Goal: Communication & Community: Answer question/provide support

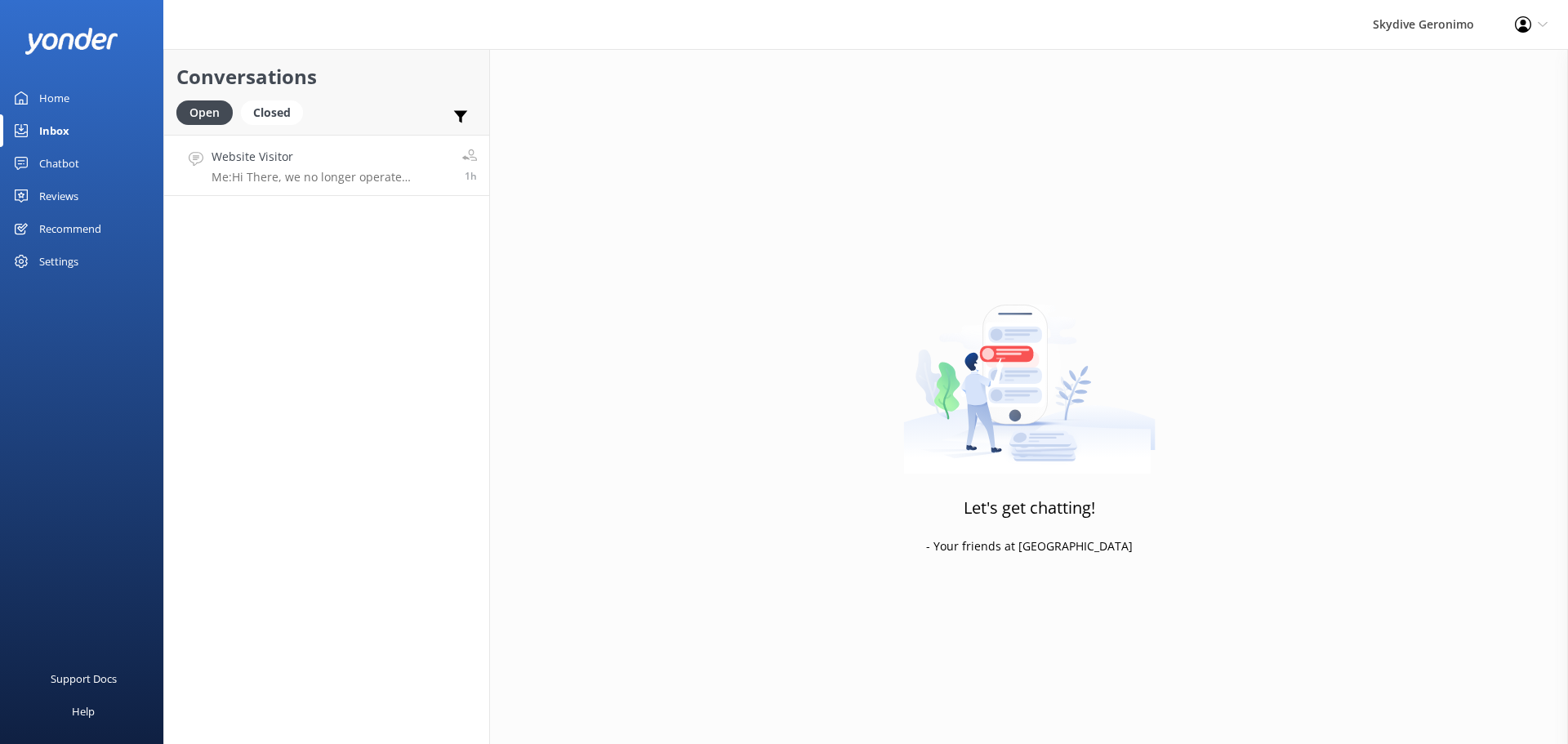
click at [365, 170] on p "Me: Hi There, we no longer operate anymore in [GEOGRAPHIC_DATA]; we operate ove…" at bounding box center [331, 177] width 239 height 14
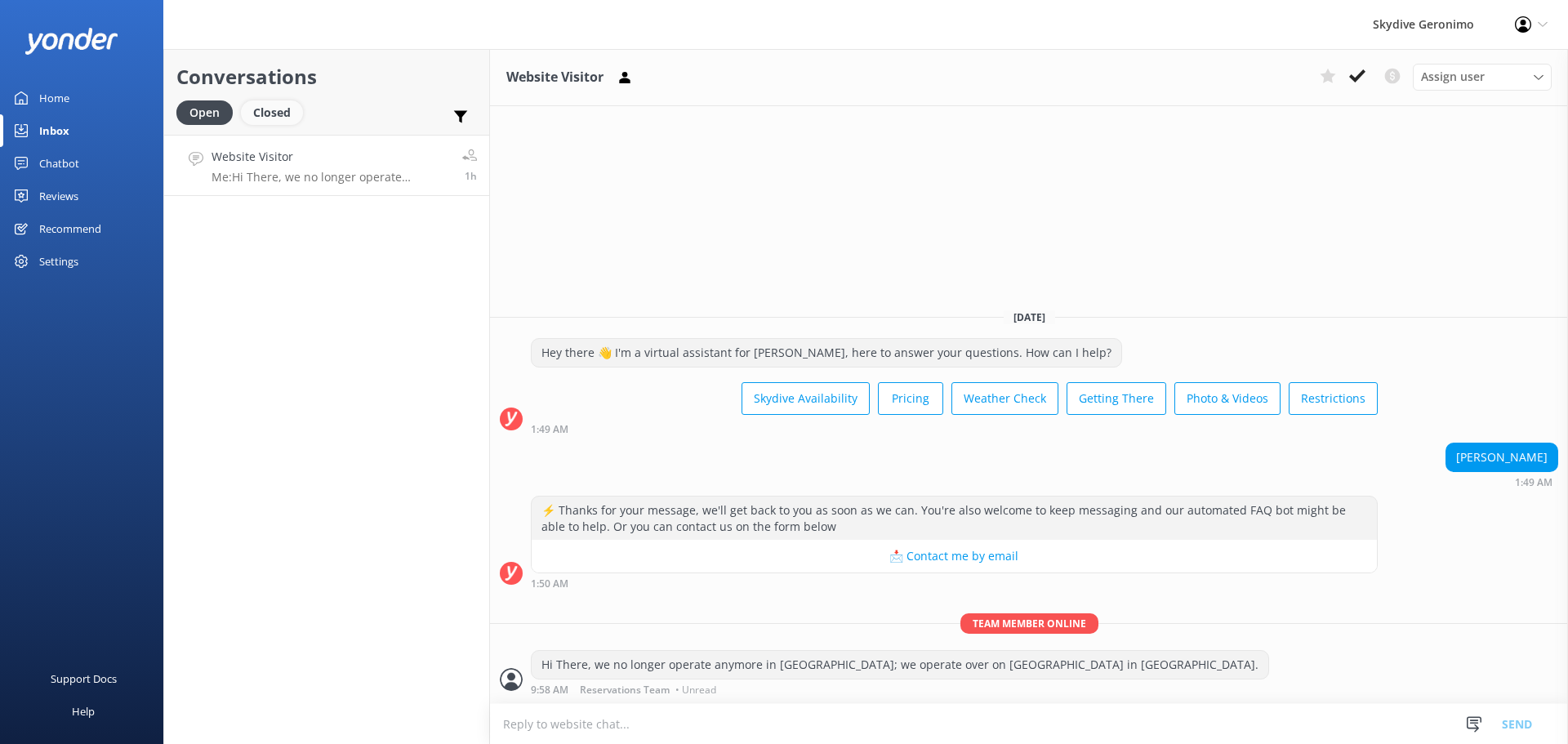
click at [277, 116] on div "Closed" at bounding box center [272, 112] width 62 height 24
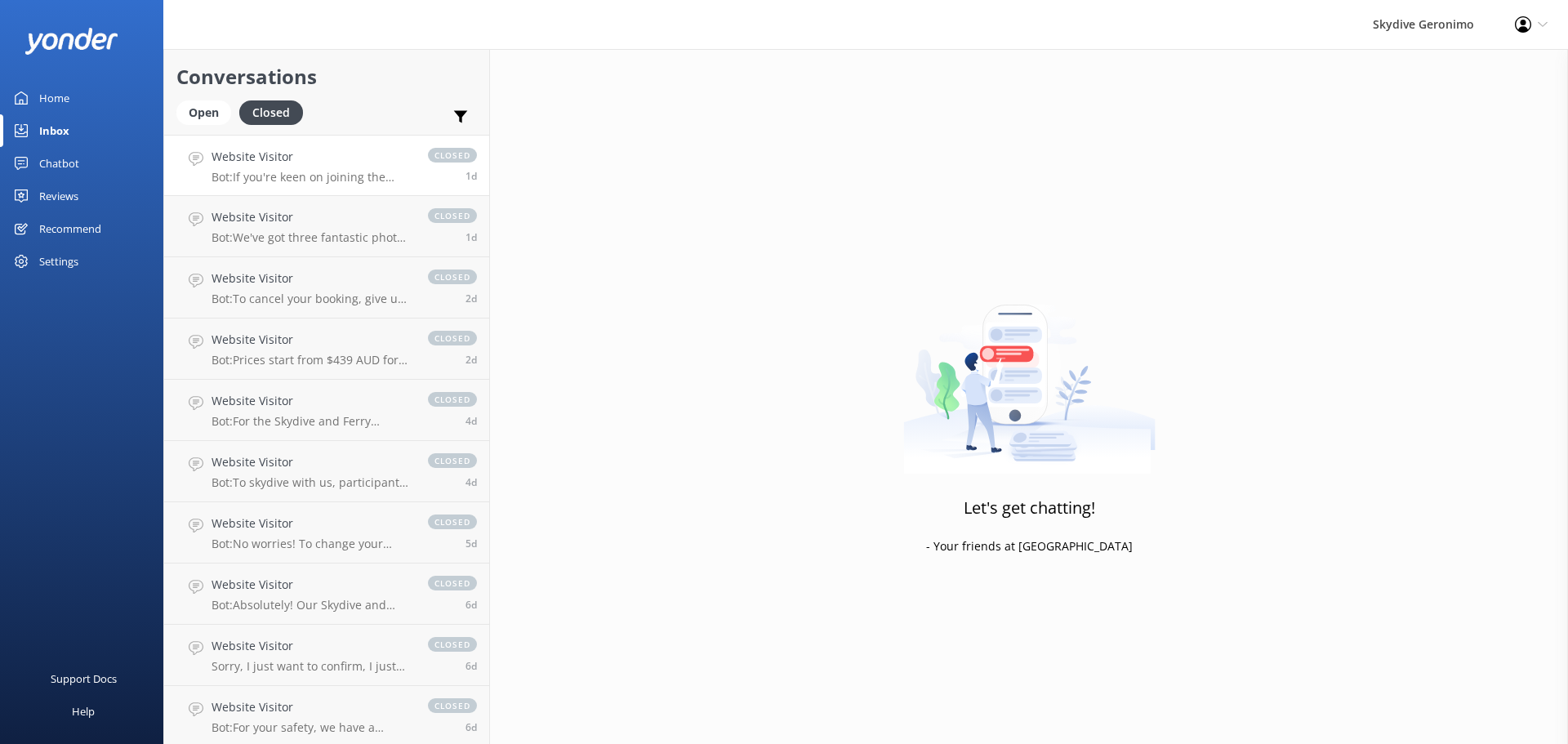
click at [293, 158] on h4 "Website Visitor" at bounding box center [312, 156] width 200 height 18
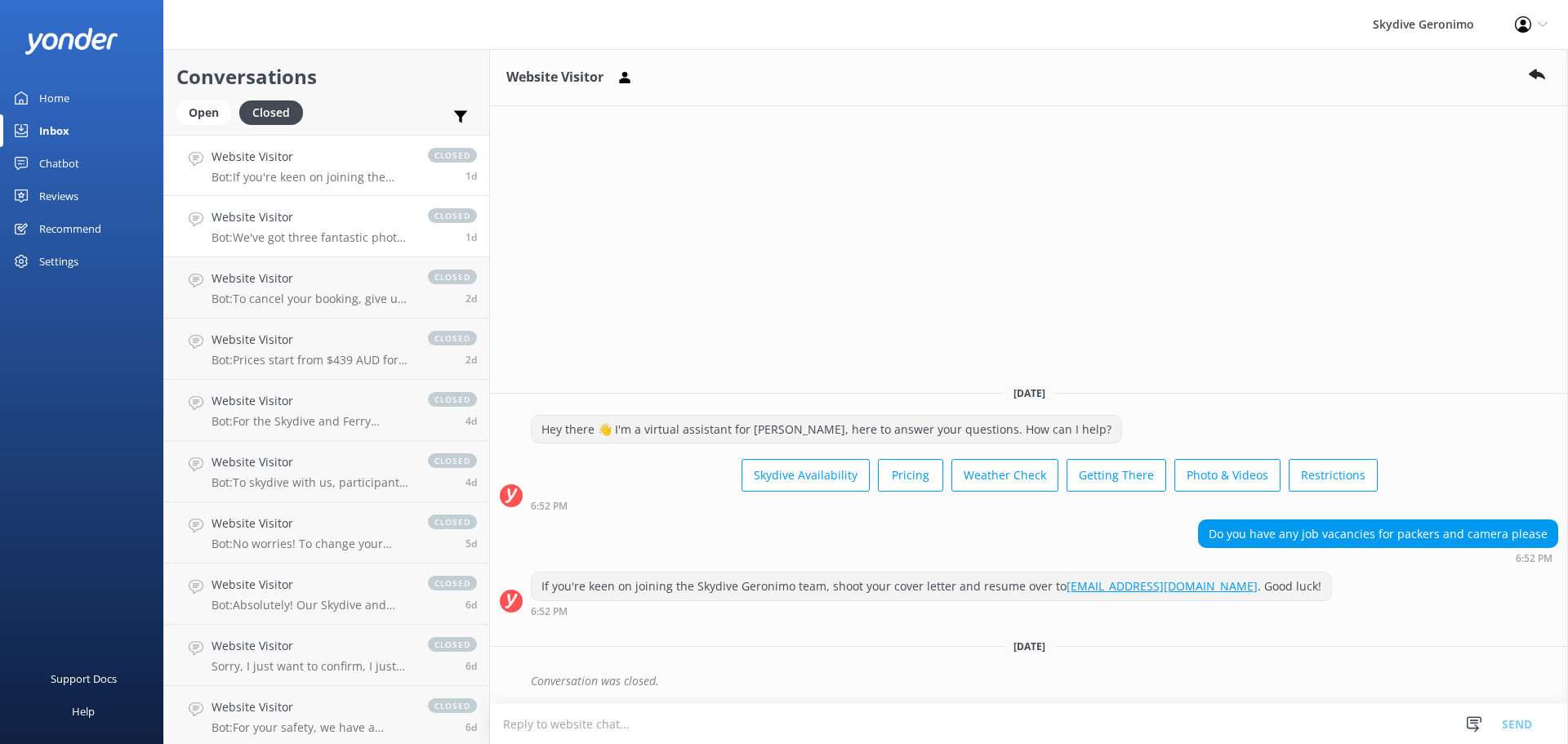
click at [332, 255] on link "Website Visitor Bot: We've got three fantastic photo and video packages to capt…" at bounding box center [326, 226] width 325 height 61
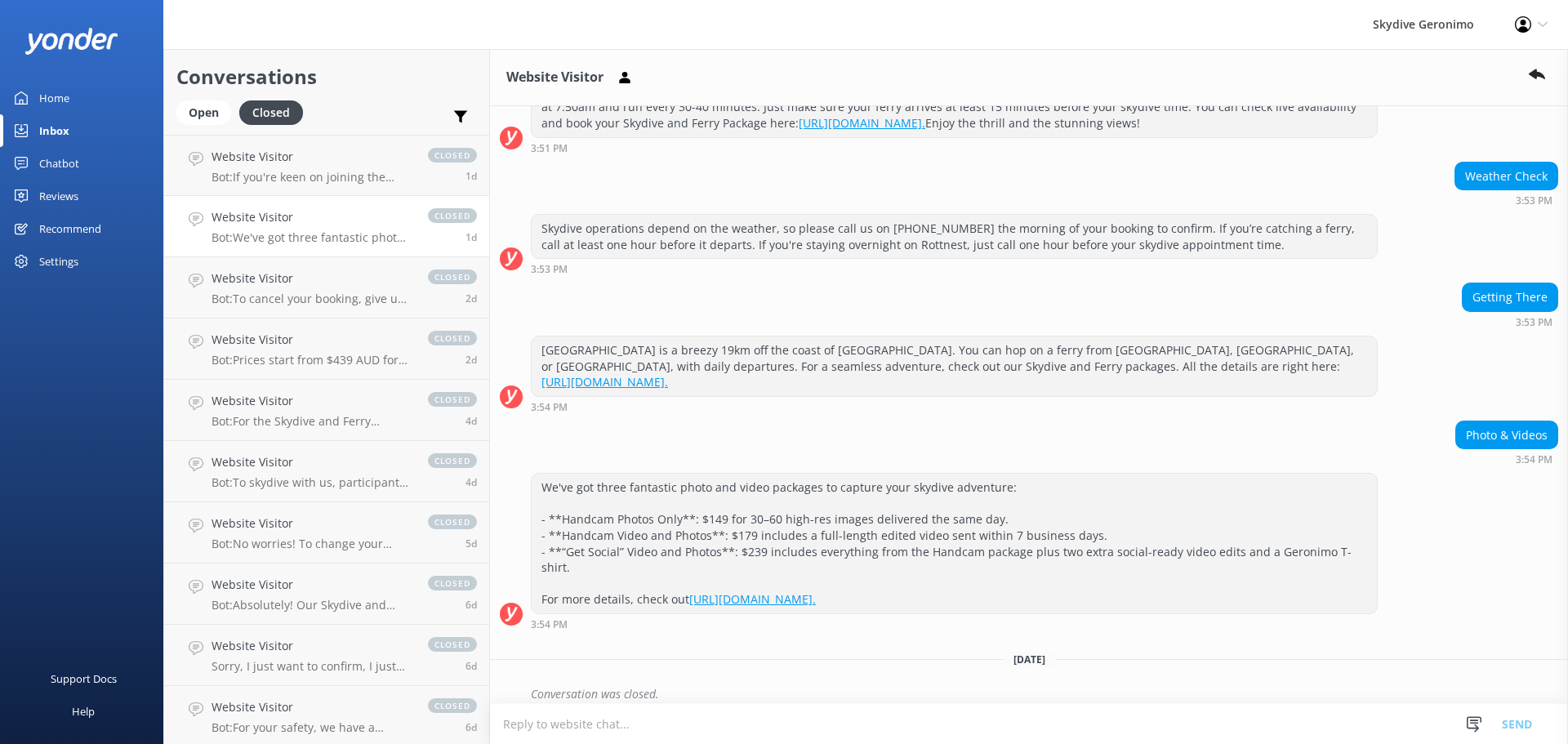
scroll to position [259, 0]
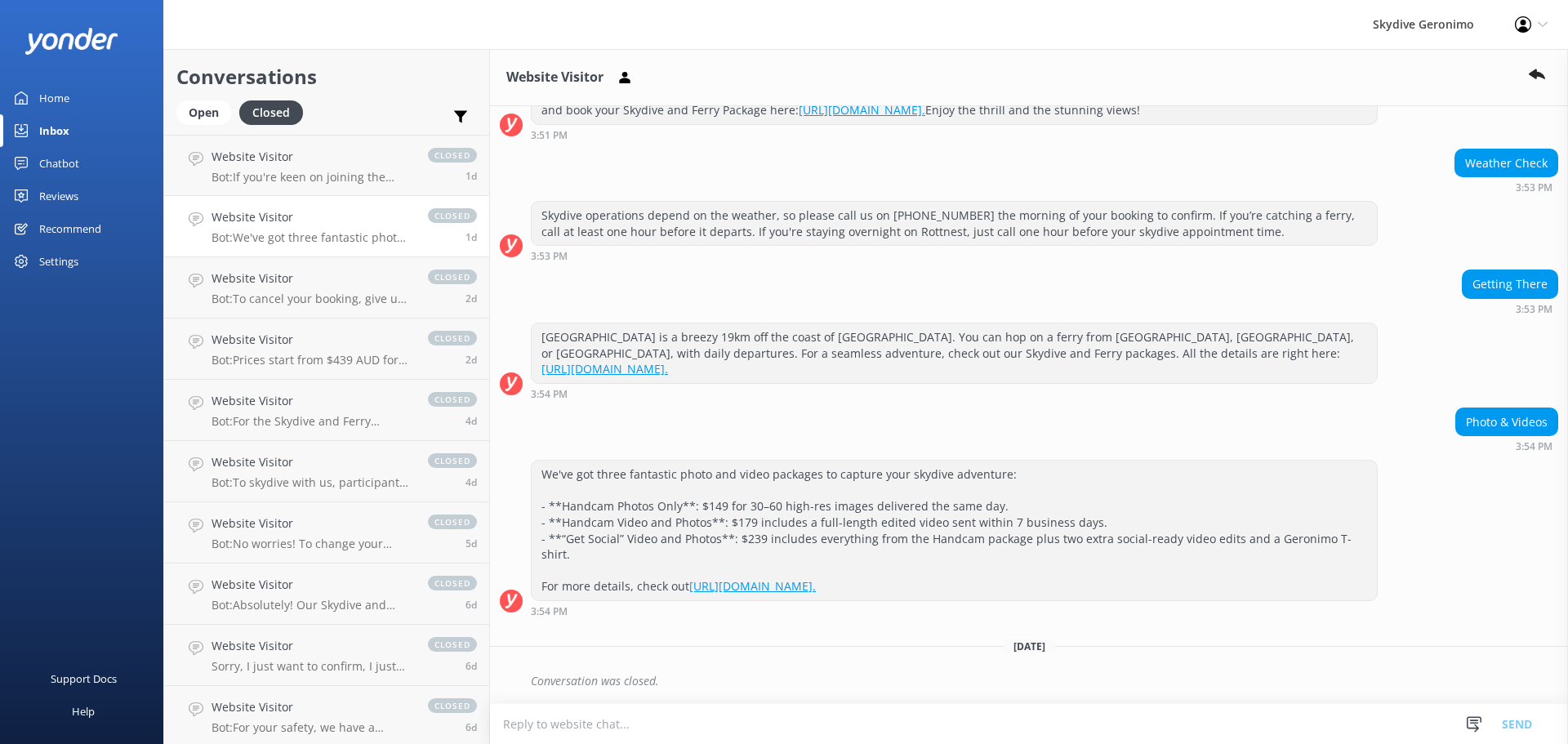
click at [335, 245] on link "Website Visitor Bot: We've got three fantastic photo and video packages to capt…" at bounding box center [326, 226] width 325 height 61
click at [346, 214] on h4 "Website Visitor" at bounding box center [312, 217] width 200 height 18
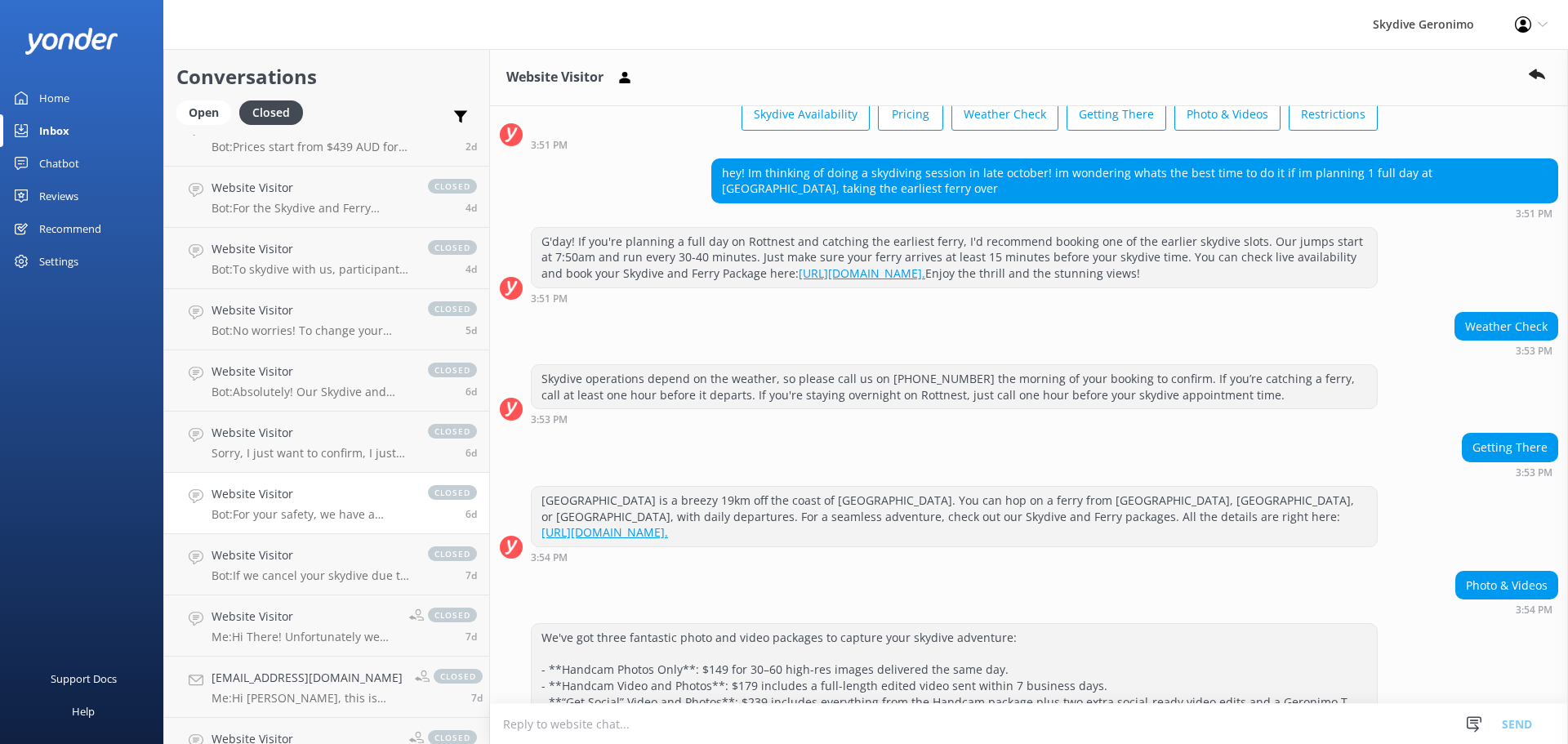
scroll to position [245, 0]
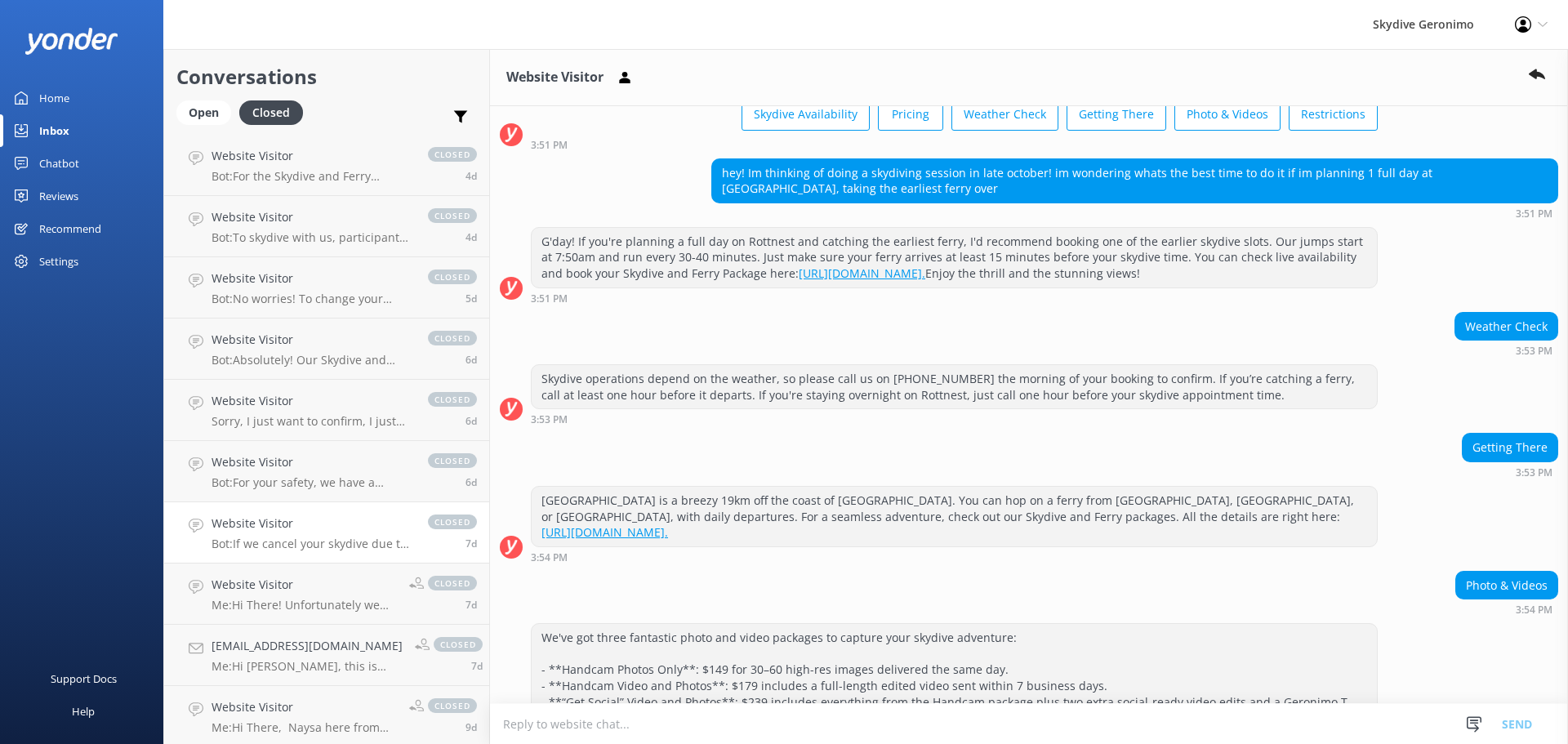
click at [318, 562] on link "Website Visitor Bot: If we cancel your skydive due to weather and can't resched…" at bounding box center [326, 532] width 325 height 61
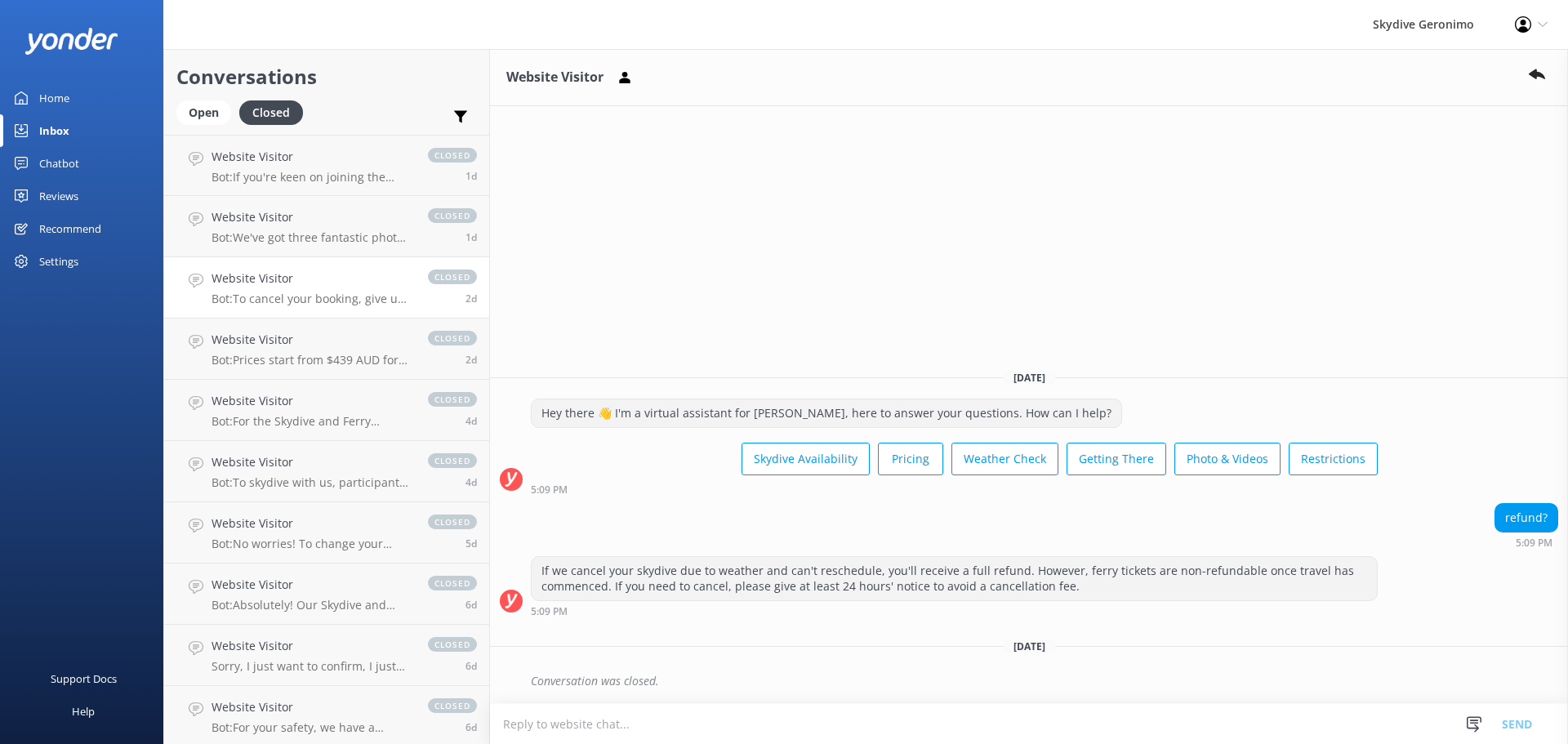
click at [362, 302] on p "Bot: To cancel your booking, give us a call at [PHONE_NUMBER] or shoot an email…" at bounding box center [312, 298] width 200 height 14
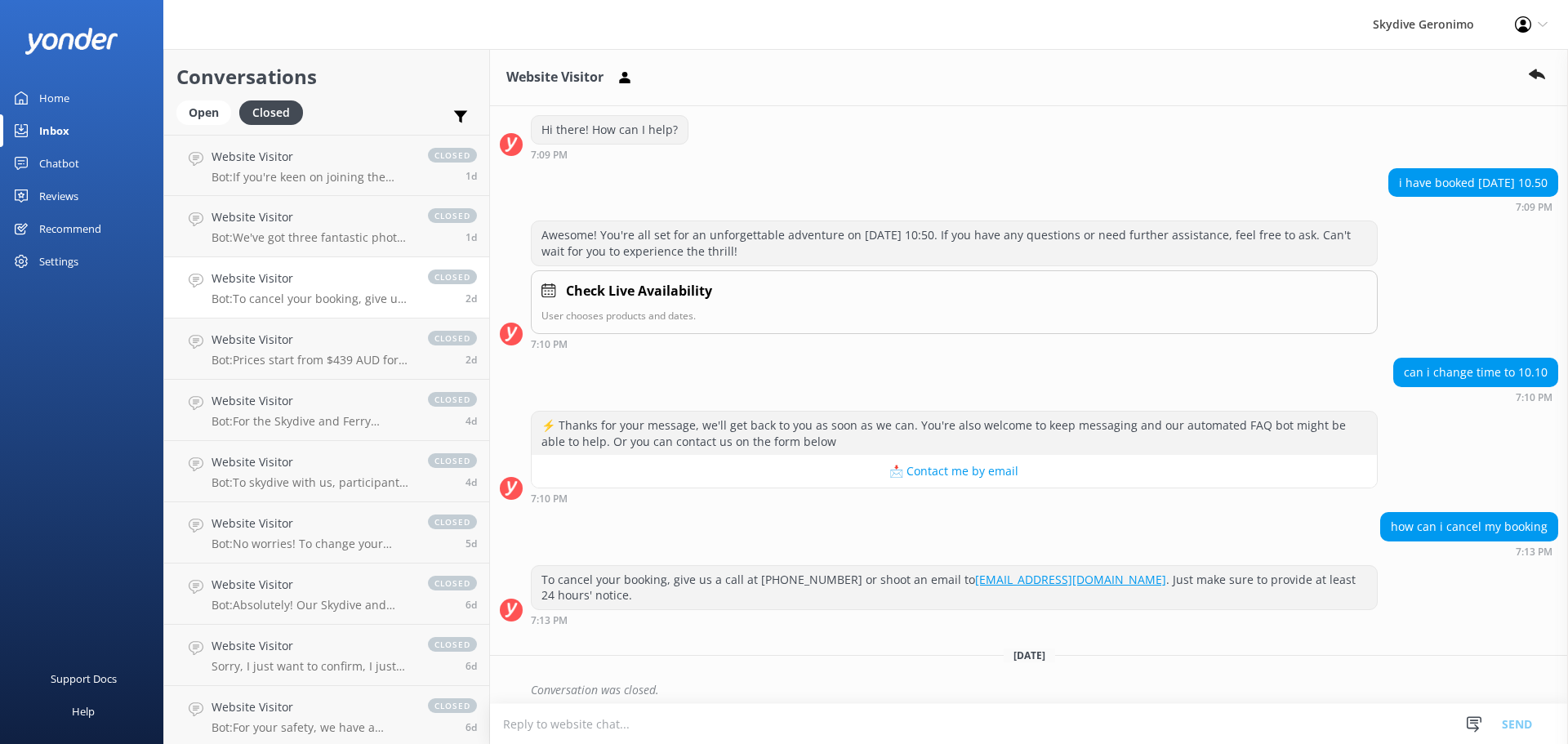
scroll to position [1197, 0]
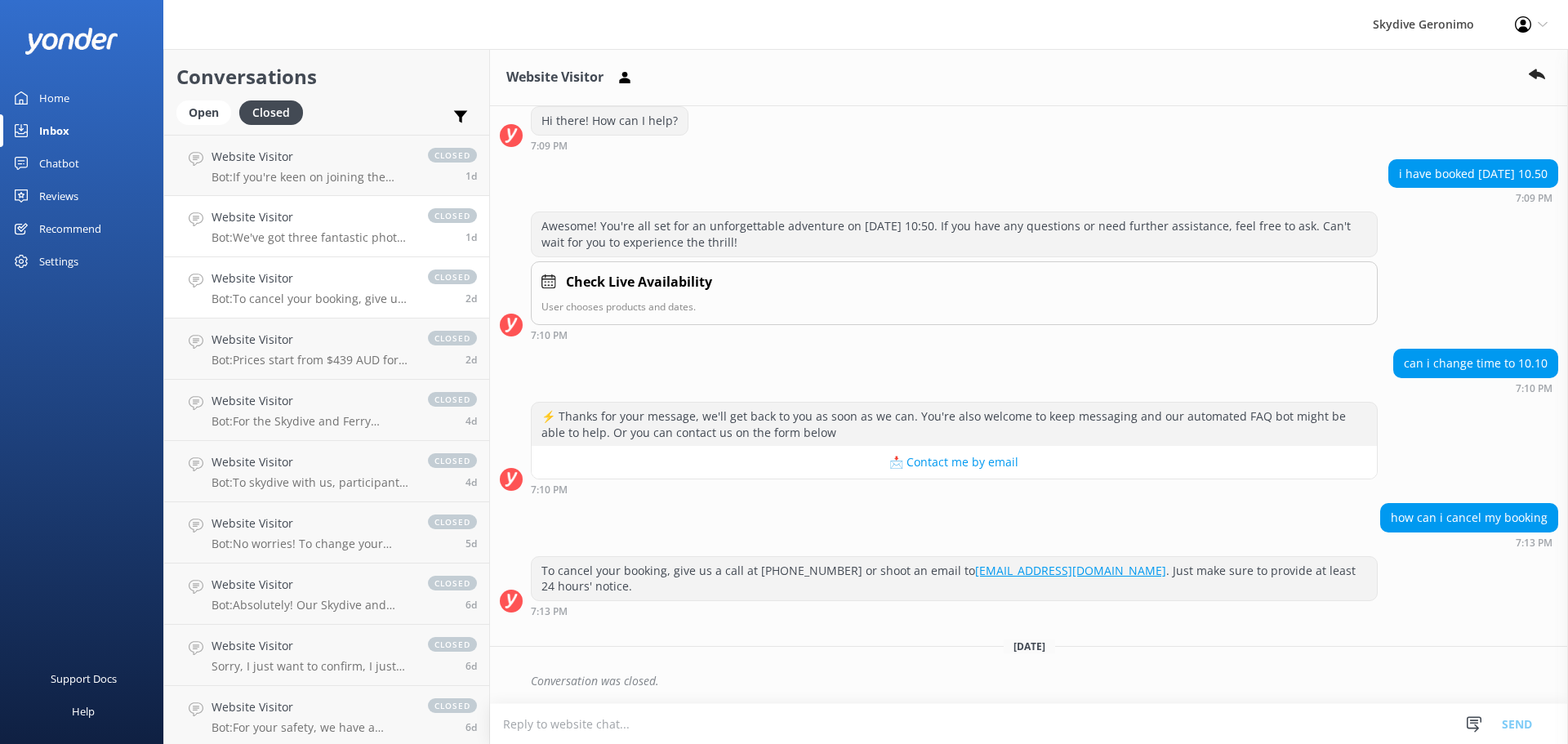
click at [333, 233] on p "Bot: We've got three fantastic photo and video packages to capture your skydive…" at bounding box center [312, 237] width 200 height 14
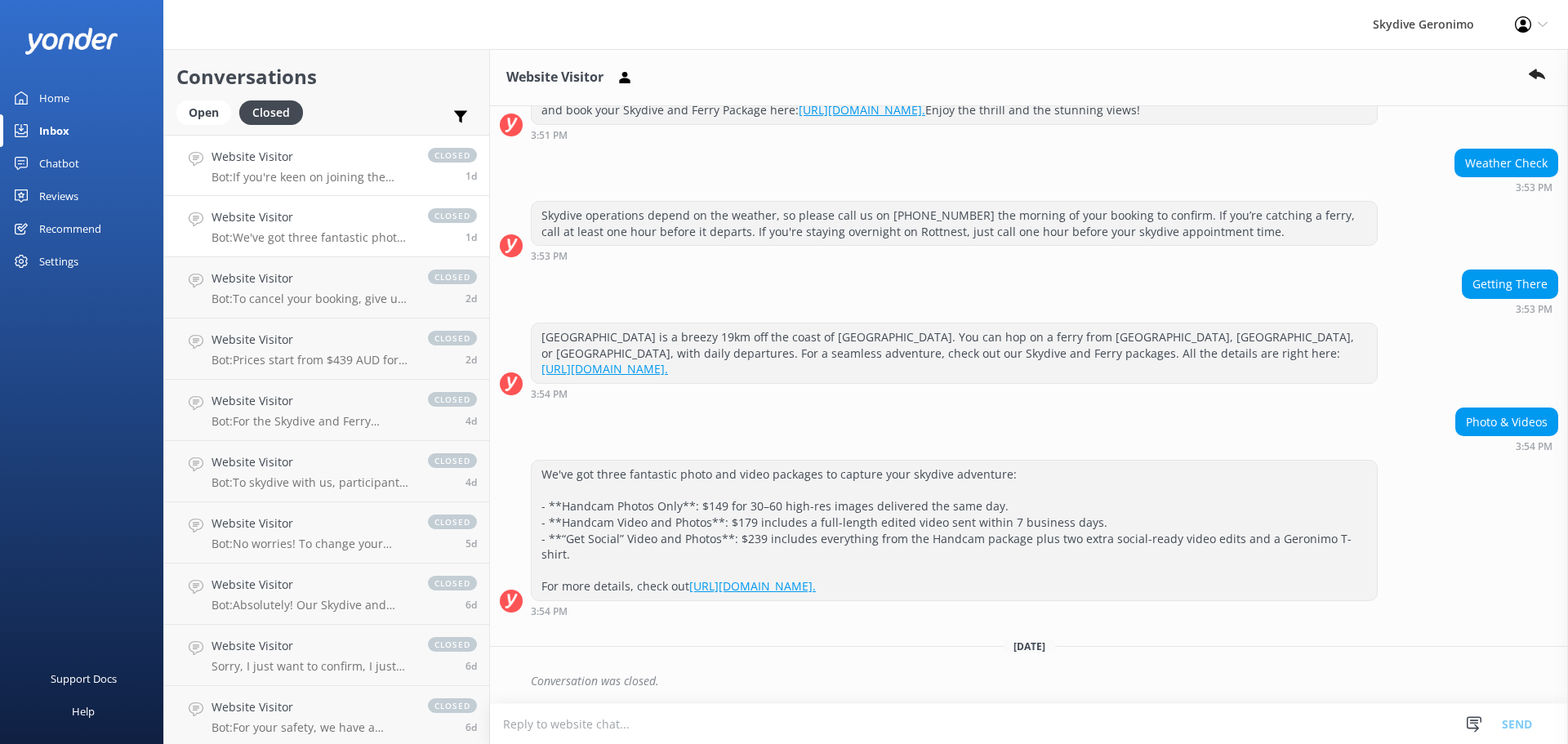
click at [289, 174] on p "Bot: If you're keen on joining the Skydive Geronimo team, shoot your cover lett…" at bounding box center [312, 177] width 200 height 14
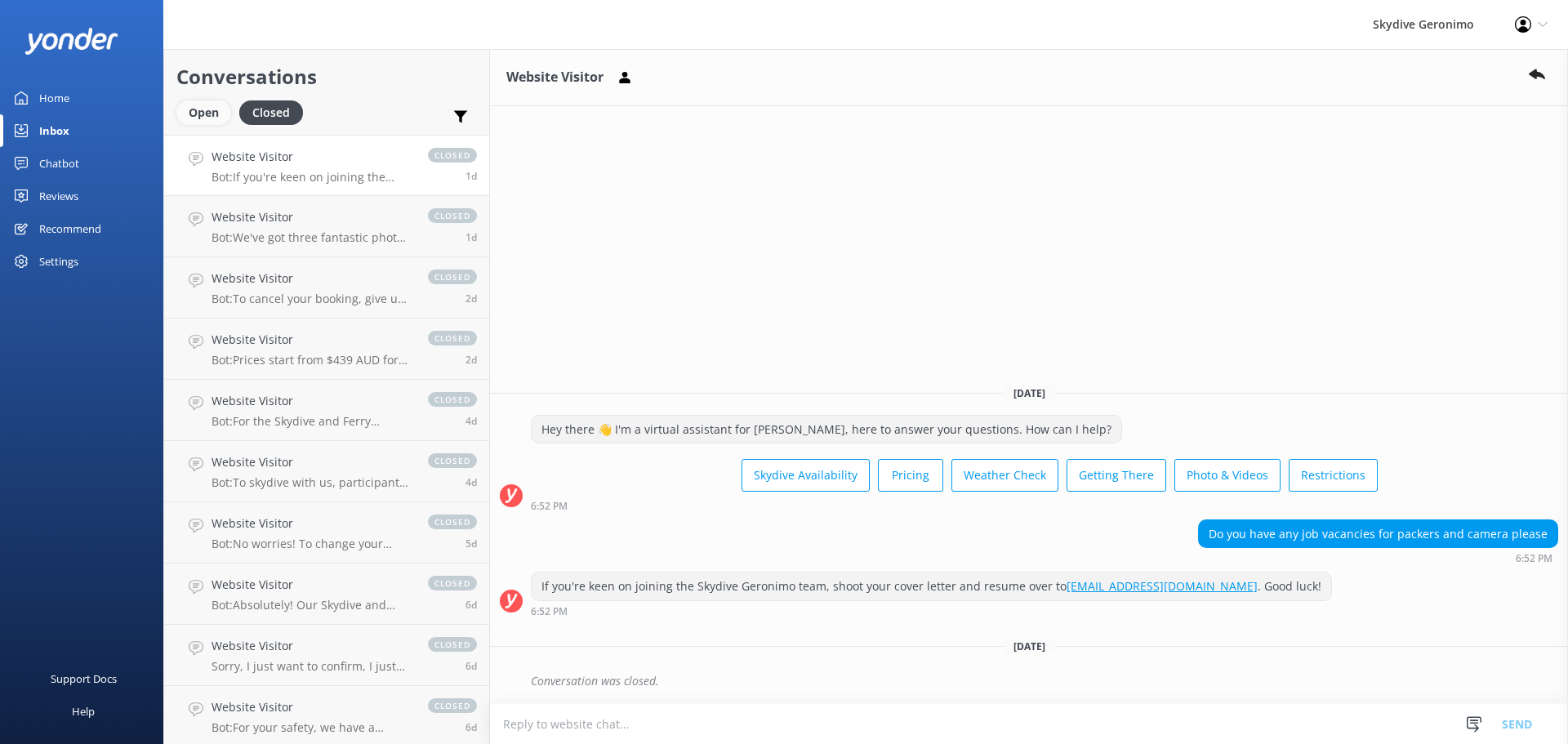
click at [209, 117] on div "Open" at bounding box center [203, 112] width 55 height 24
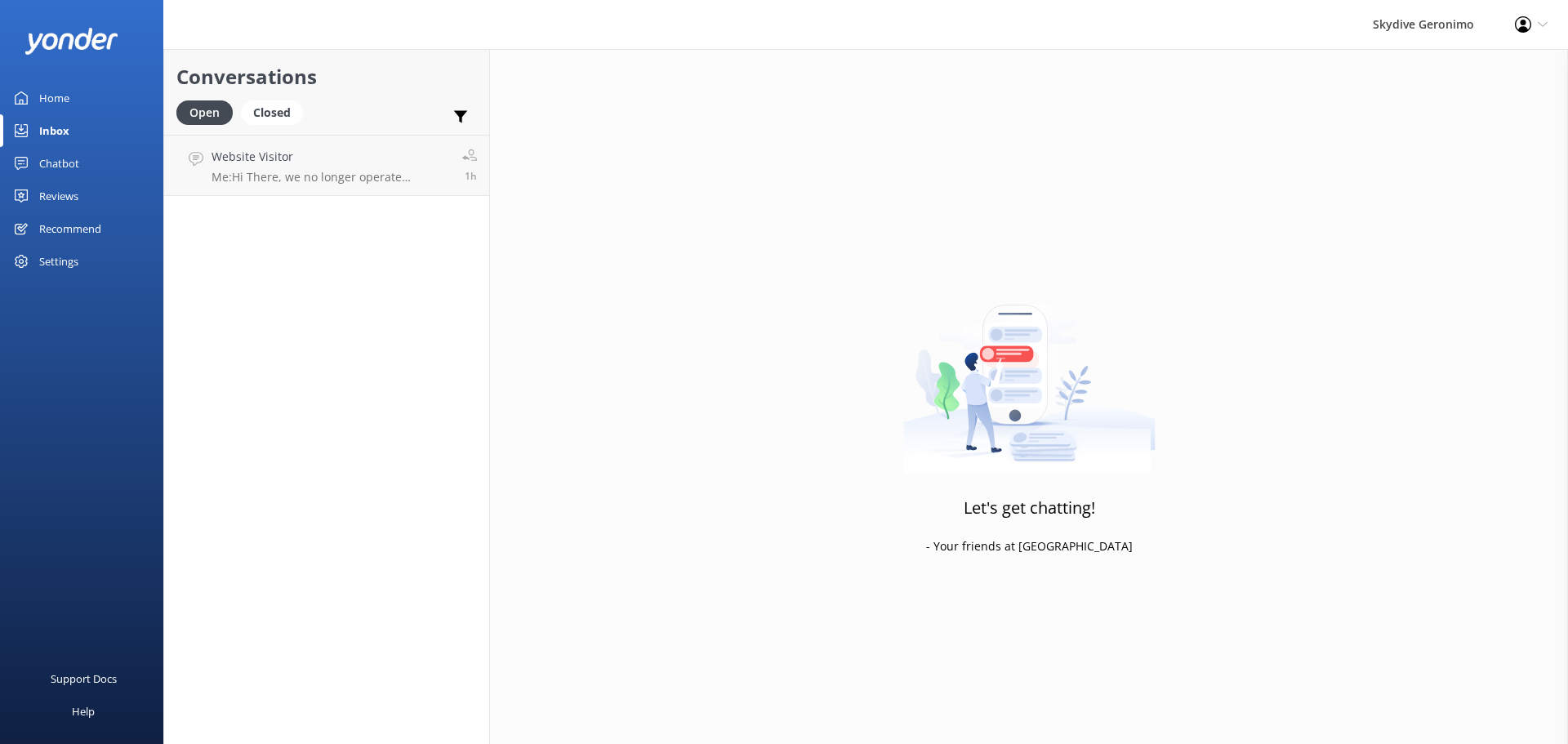
click at [58, 94] on div "Home" at bounding box center [55, 98] width 30 height 33
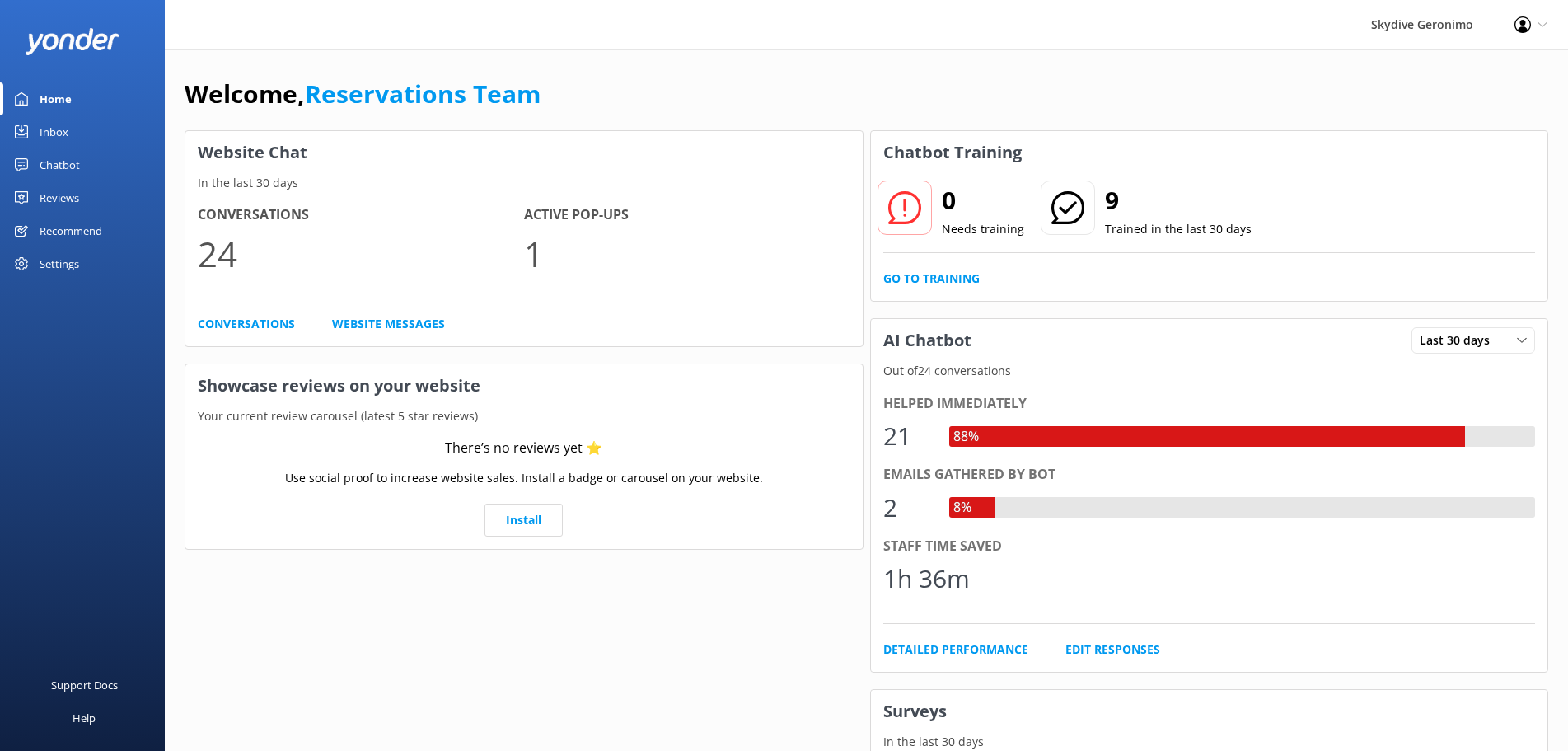
click at [88, 141] on link "Inbox" at bounding box center [82, 132] width 165 height 33
